Goal: Obtain resource: Obtain resource

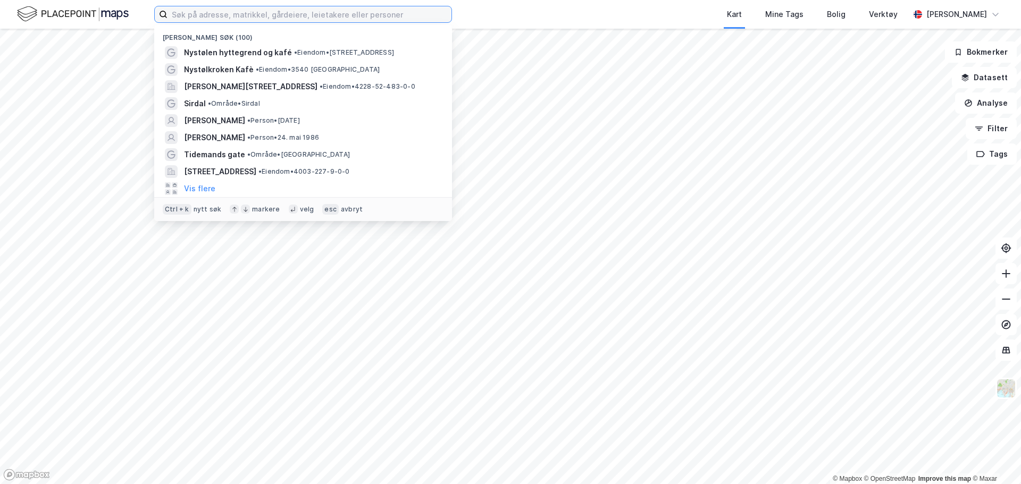
click at [299, 16] on input at bounding box center [310, 14] width 284 height 16
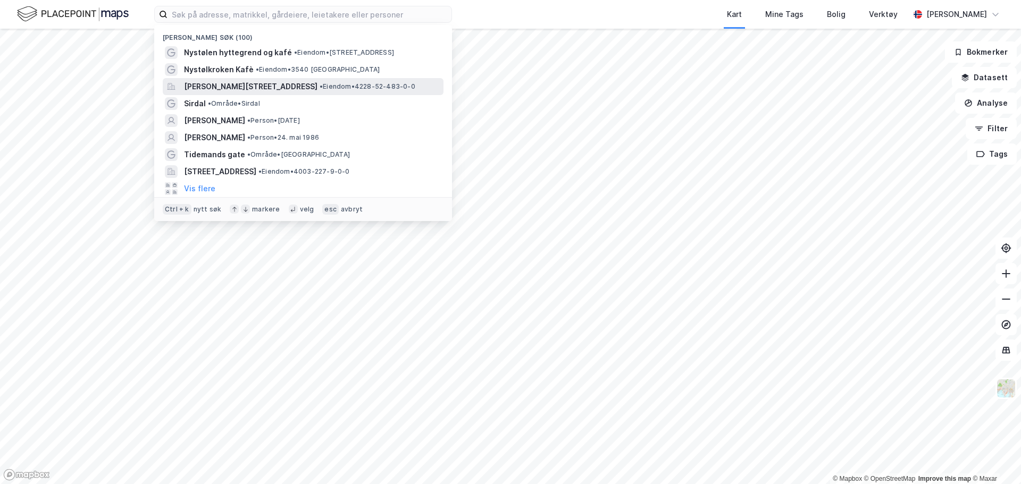
click at [253, 85] on span "[PERSON_NAME][STREET_ADDRESS]" at bounding box center [250, 86] width 133 height 13
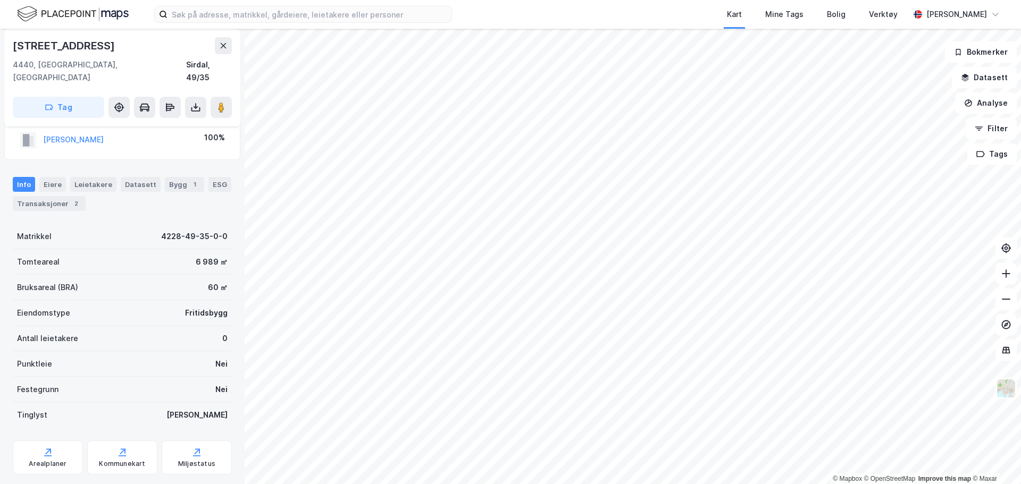
scroll to position [40, 0]
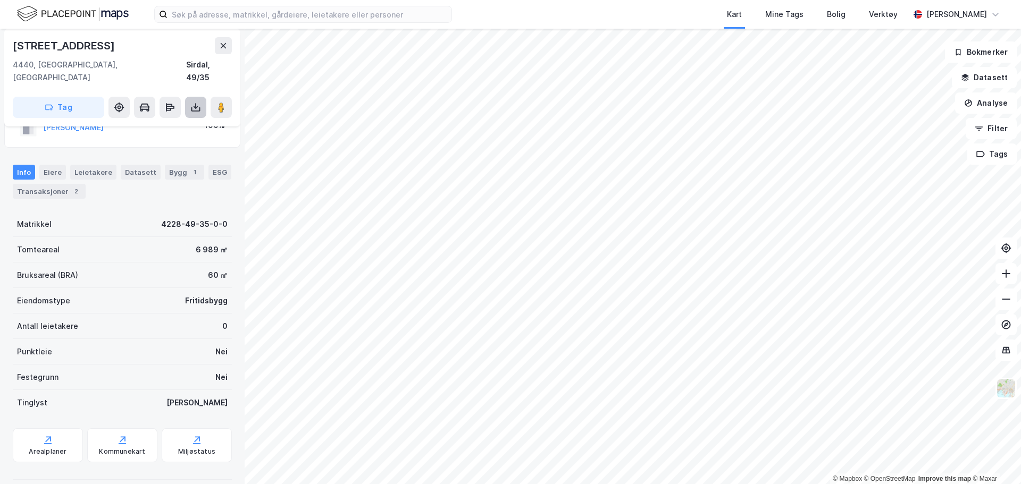
click at [202, 100] on button at bounding box center [195, 107] width 21 height 21
click at [161, 124] on div "Last ned grunnbok" at bounding box center [143, 128] width 62 height 9
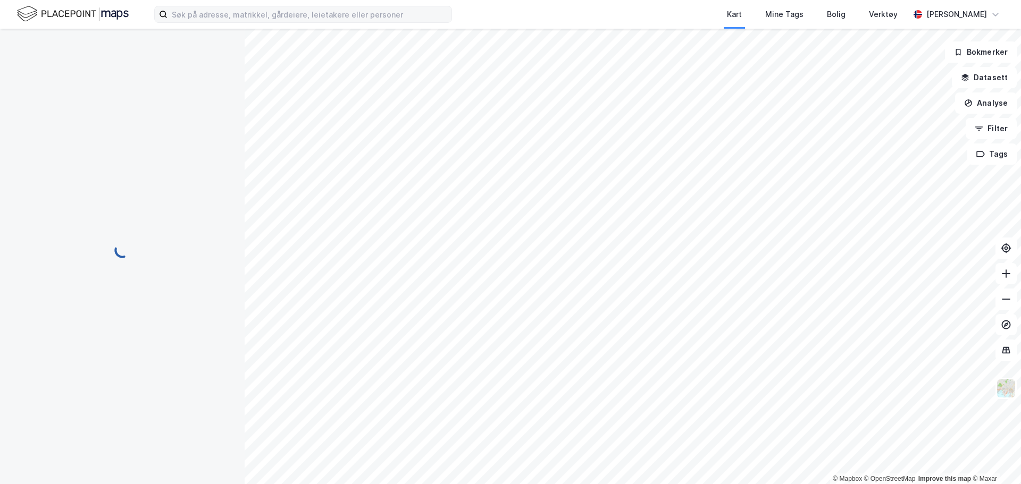
scroll to position [40, 0]
